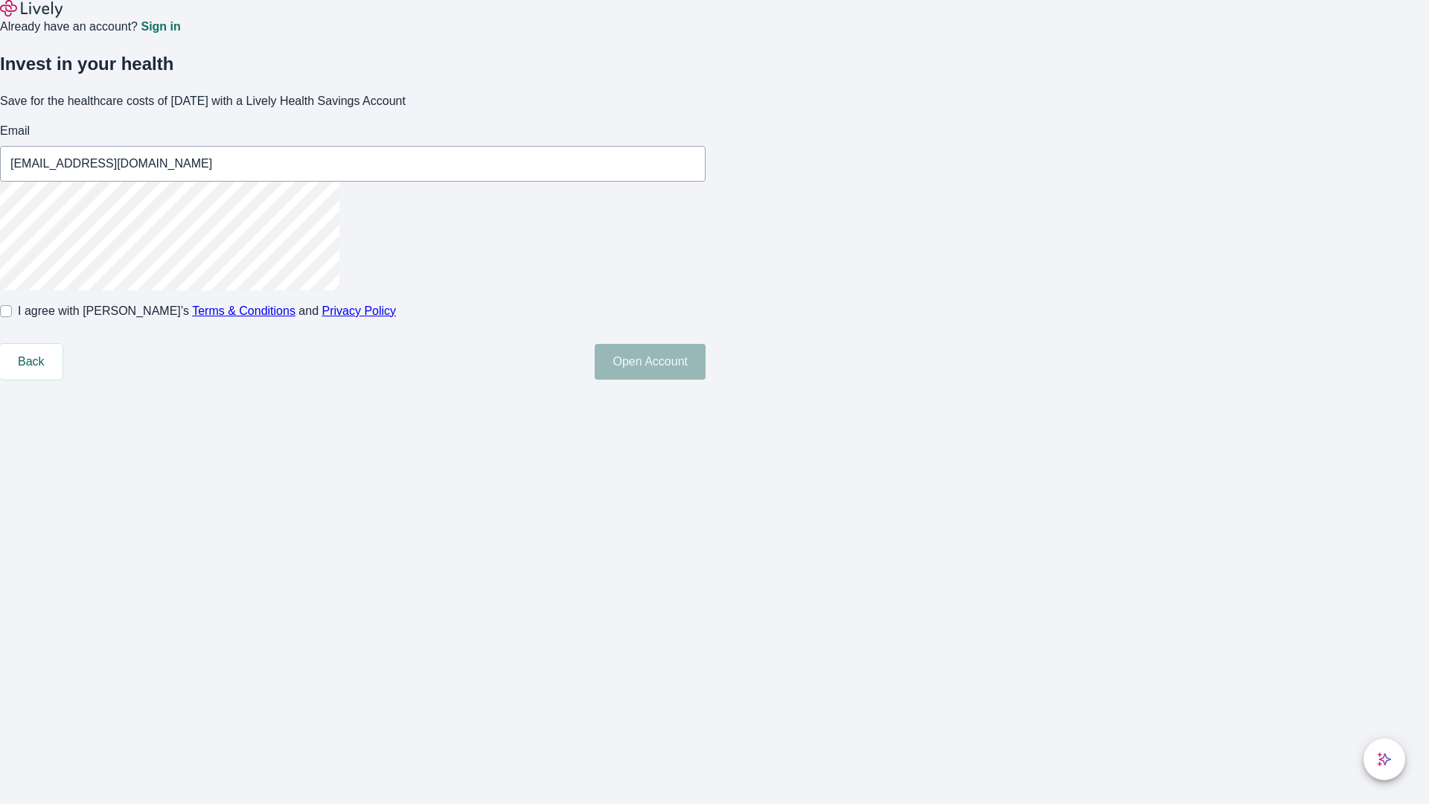
click at [12, 317] on input "I agree with Lively’s Terms & Conditions and Privacy Policy" at bounding box center [6, 311] width 12 height 12
checkbox input "true"
click at [706, 380] on button "Open Account" at bounding box center [650, 362] width 111 height 36
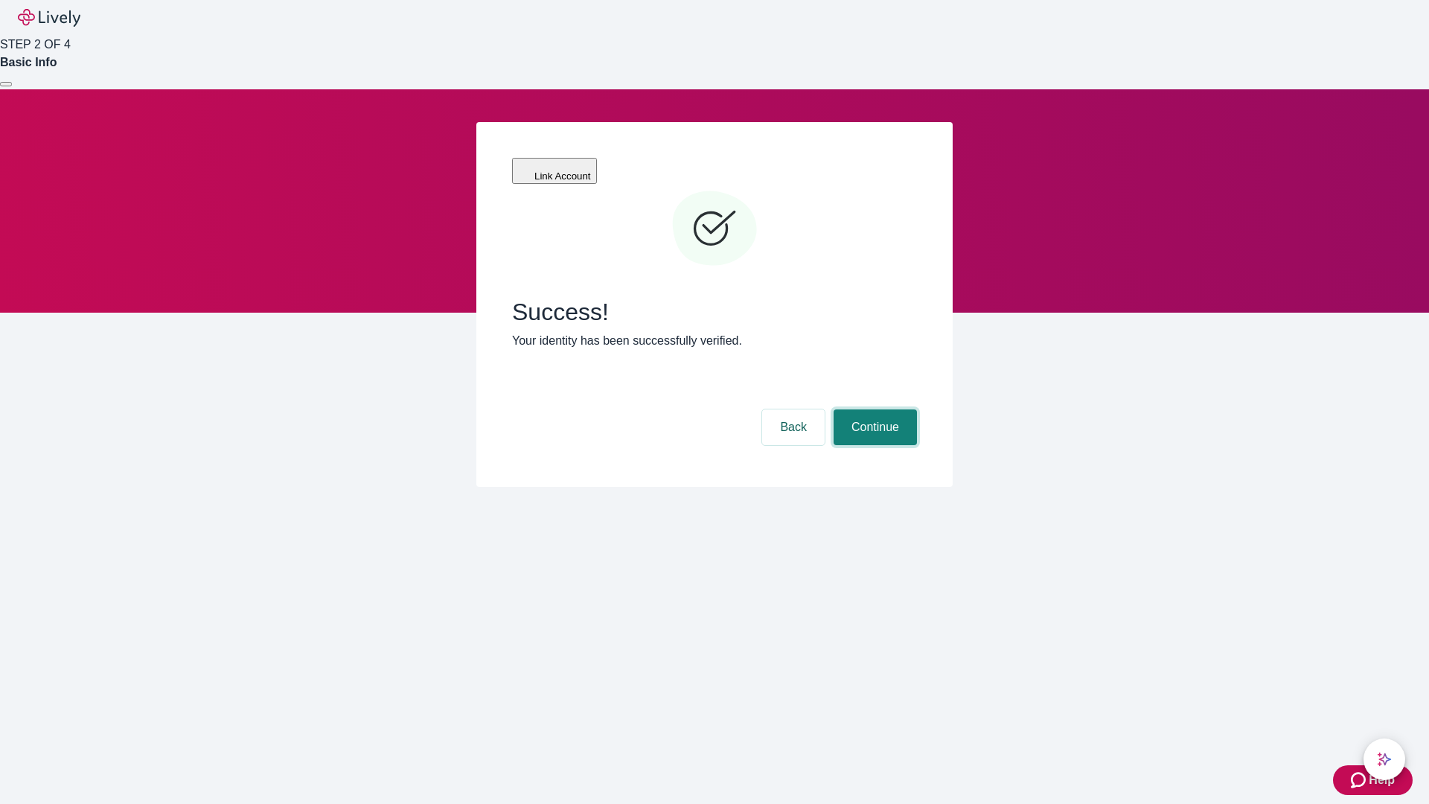
click at [873, 409] on button "Continue" at bounding box center [875, 427] width 83 height 36
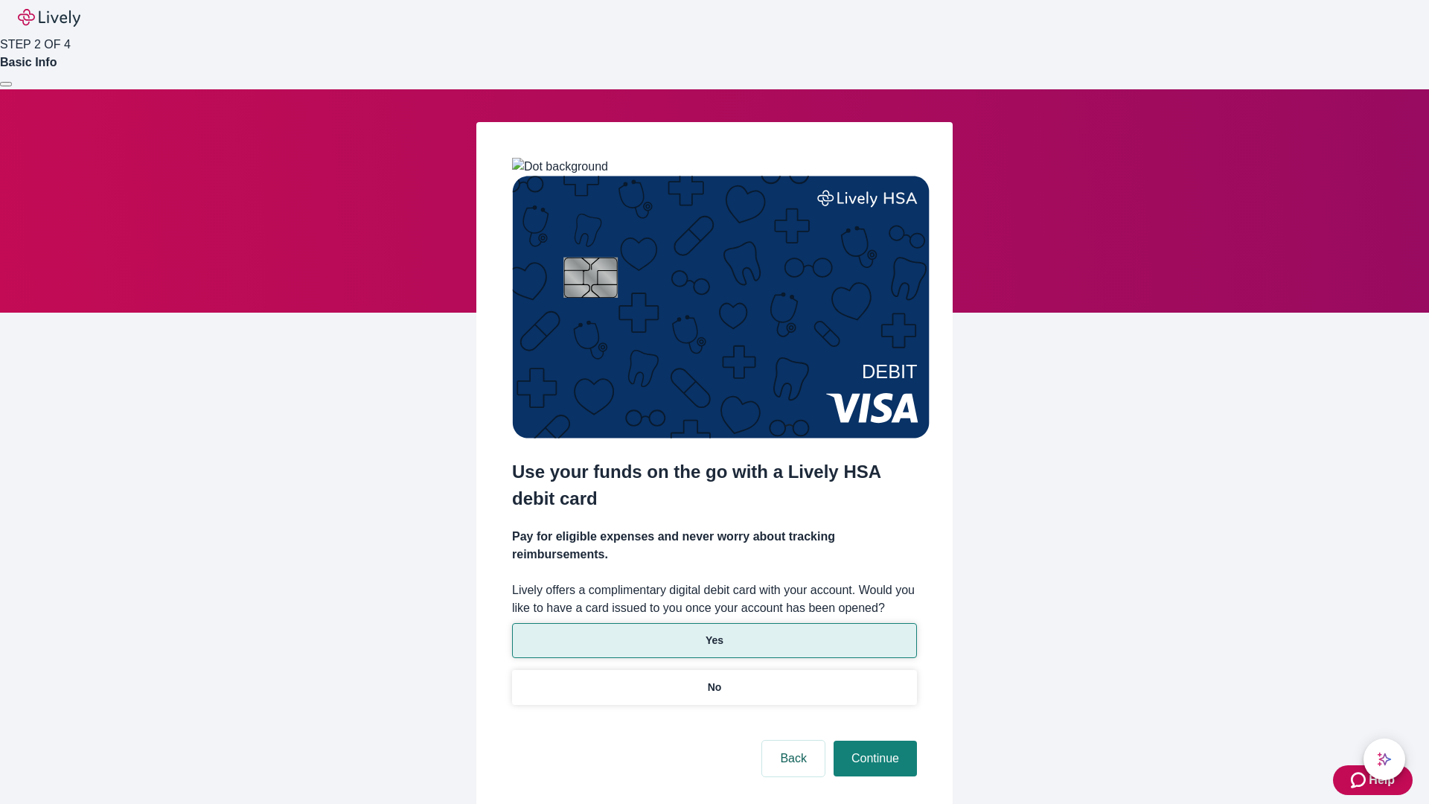
click at [714, 633] on p "Yes" at bounding box center [715, 641] width 18 height 16
click at [873, 741] on button "Continue" at bounding box center [875, 759] width 83 height 36
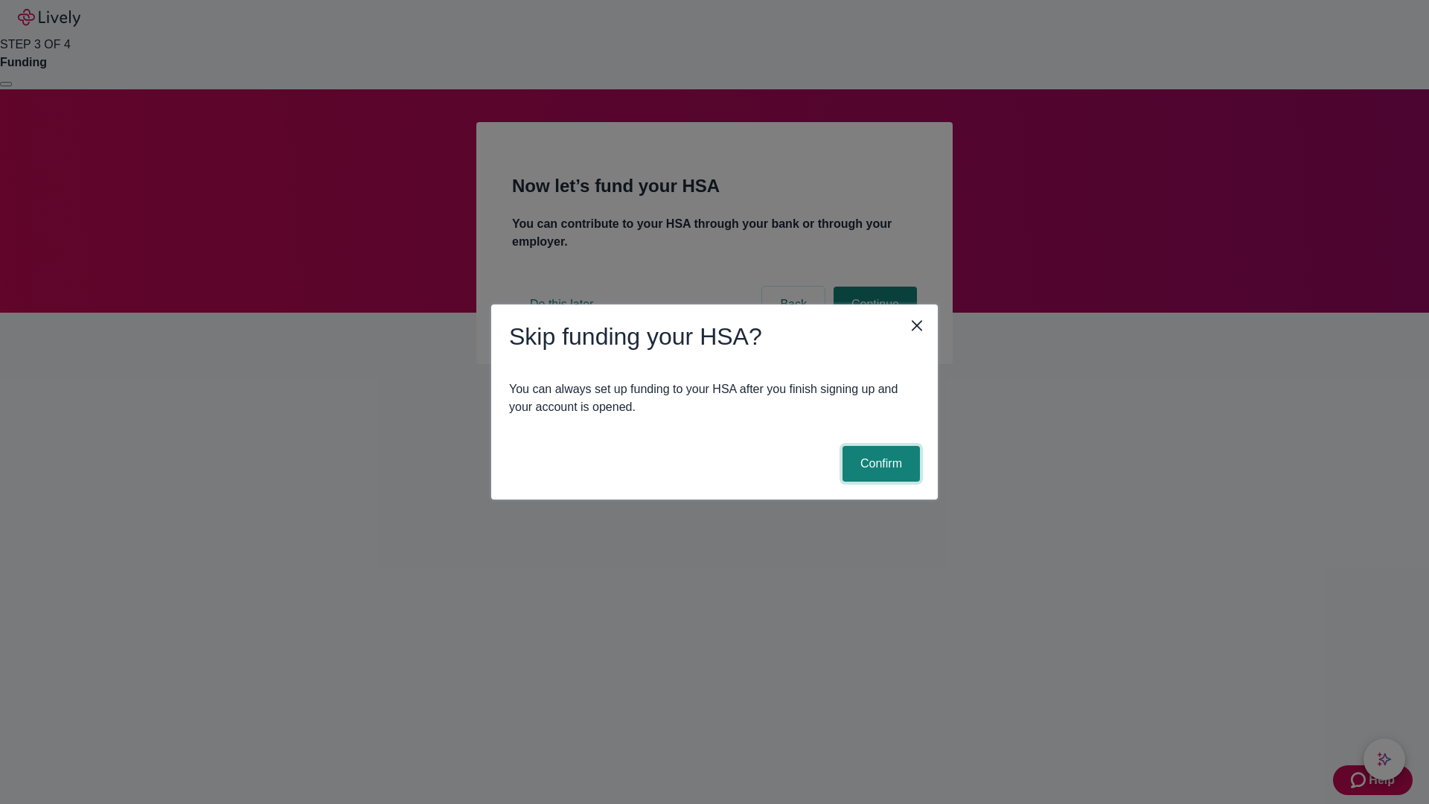
click at [879, 464] on button "Confirm" at bounding box center [881, 464] width 77 height 36
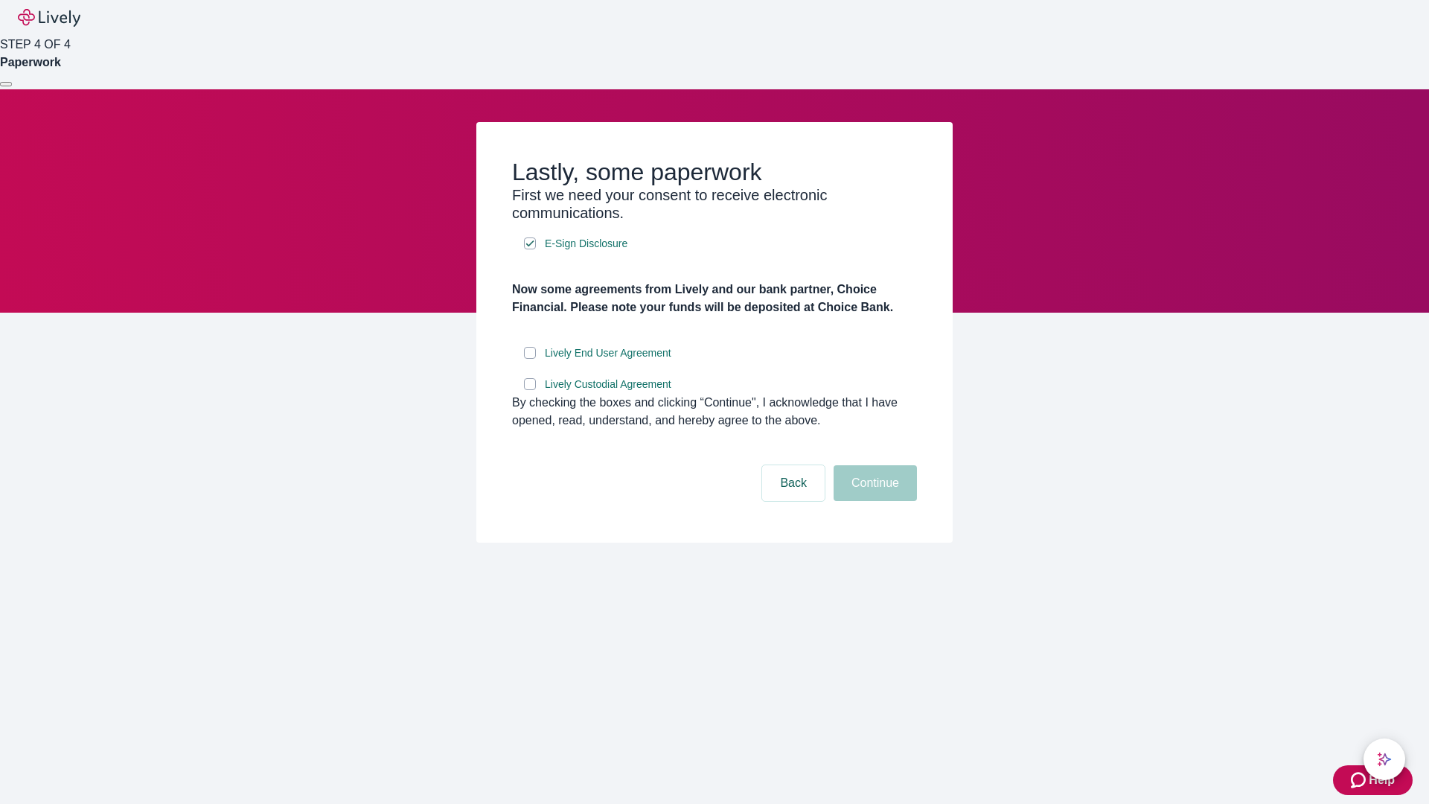
click at [530, 359] on input "Lively End User Agreement" at bounding box center [530, 353] width 12 height 12
checkbox input "true"
click at [530, 390] on input "Lively Custodial Agreement" at bounding box center [530, 384] width 12 height 12
checkbox input "true"
click at [873, 501] on button "Continue" at bounding box center [875, 483] width 83 height 36
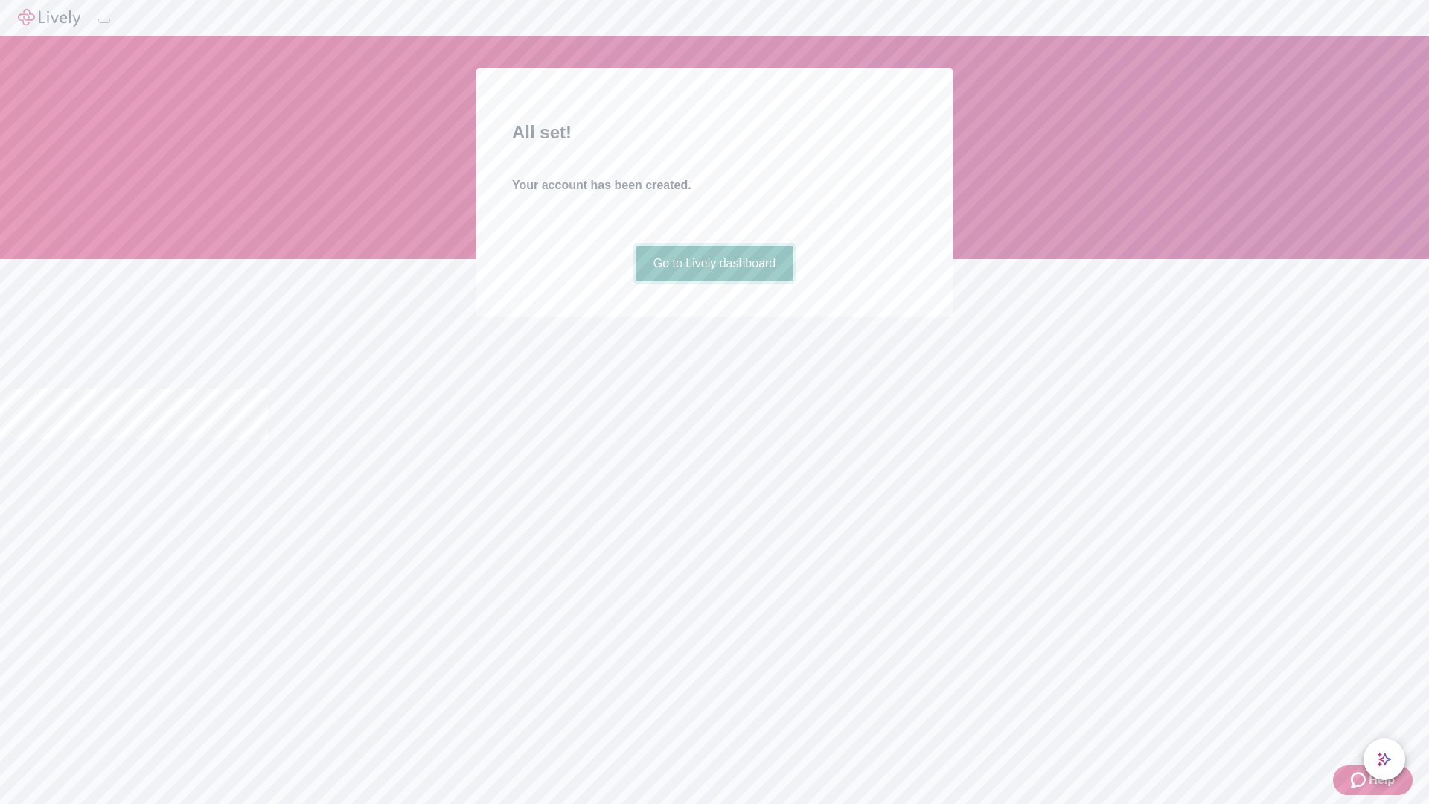
click at [714, 281] on link "Go to Lively dashboard" at bounding box center [715, 264] width 159 height 36
